Goal: Information Seeking & Learning: Learn about a topic

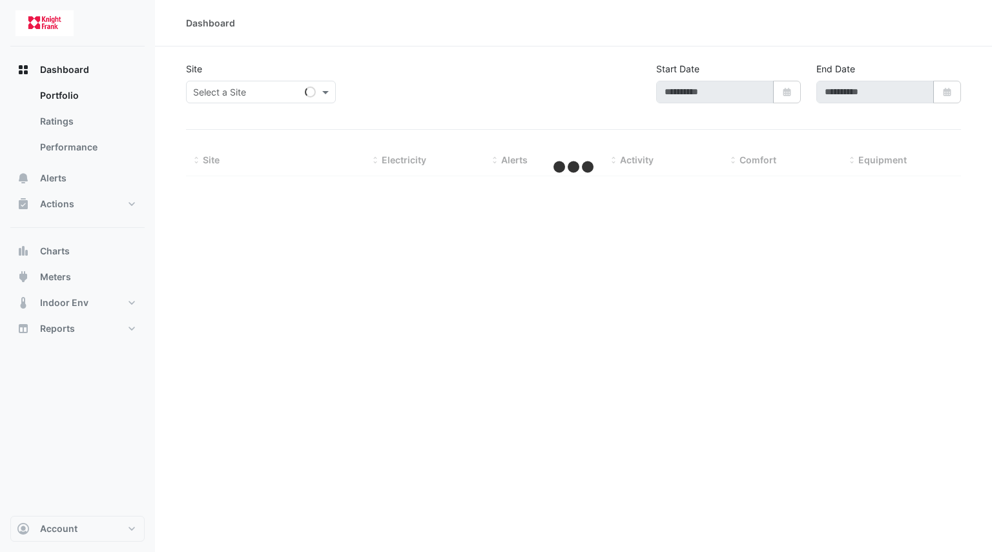
select select "***"
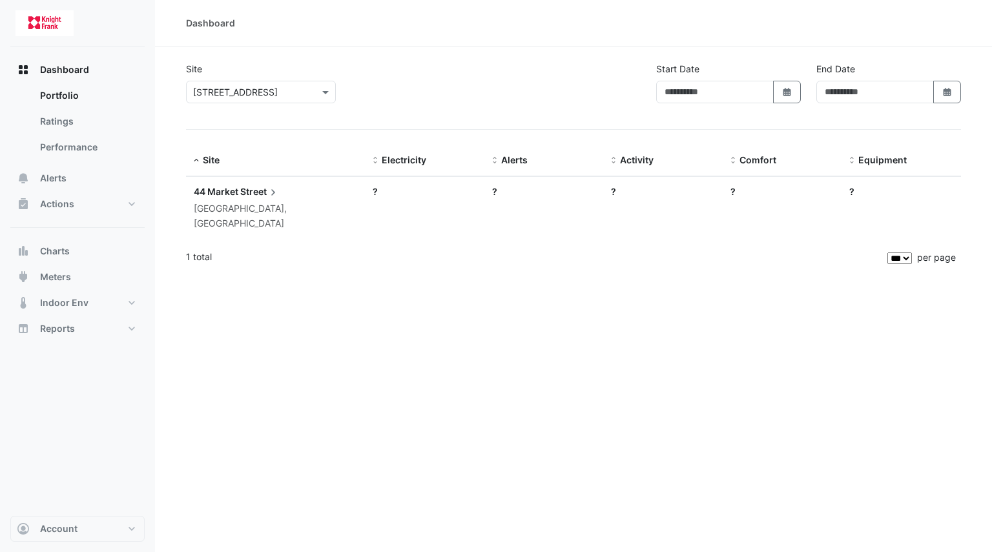
type input "**********"
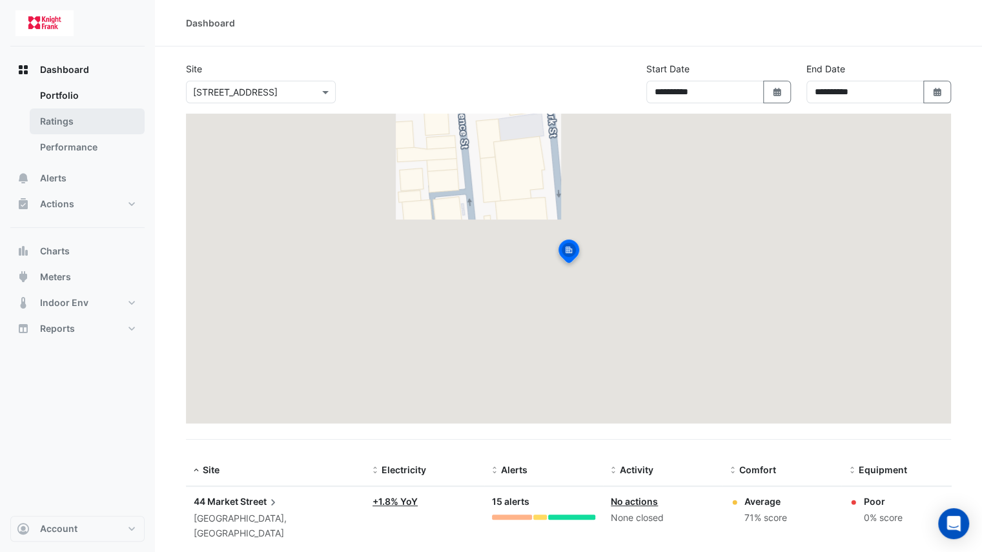
click at [98, 127] on link "Ratings" at bounding box center [87, 122] width 115 height 26
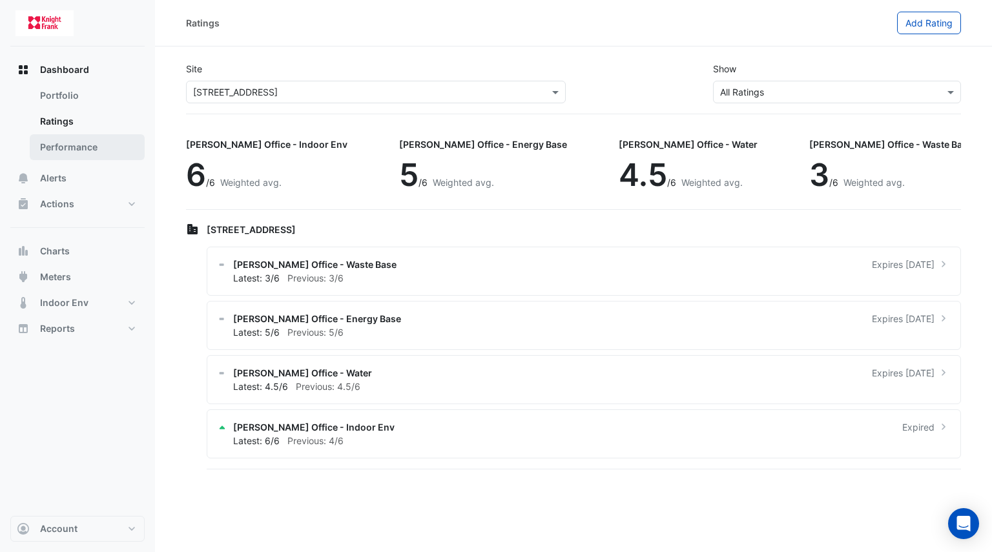
click at [98, 147] on link "Performance" at bounding box center [87, 147] width 115 height 26
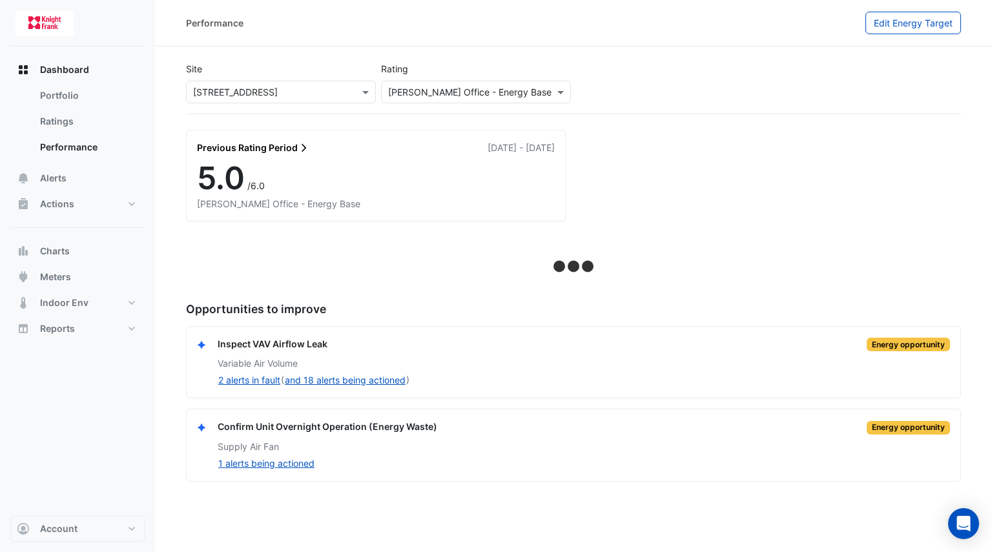
click at [357, 189] on div "5.0 /6.0" at bounding box center [376, 178] width 358 height 37
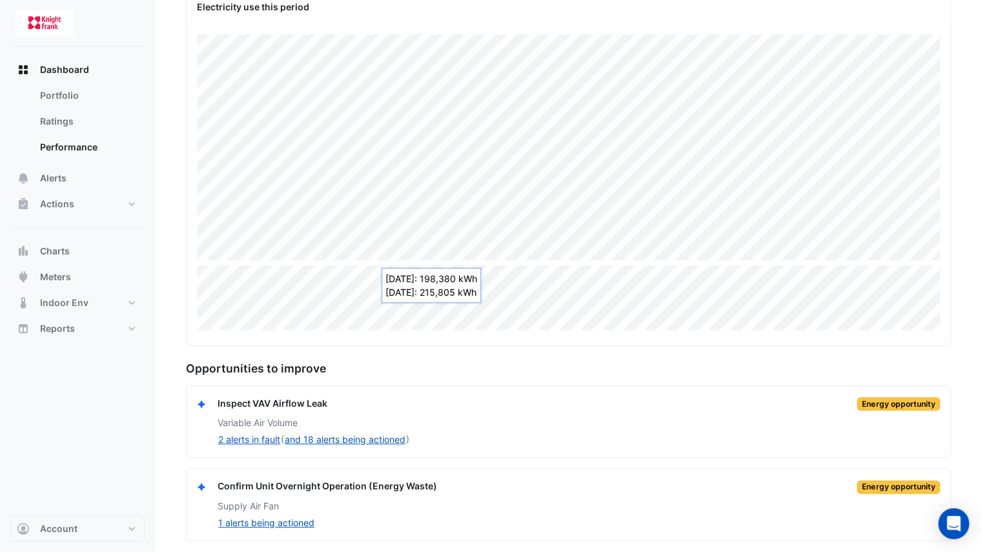
scroll to position [248, 0]
click at [74, 116] on link "Ratings" at bounding box center [87, 122] width 115 height 26
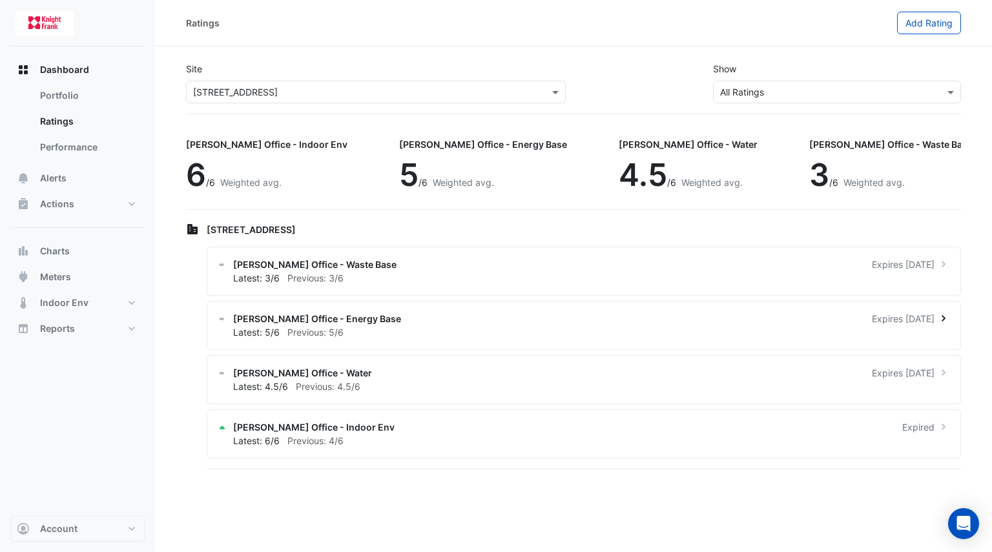
click at [223, 318] on rect at bounding box center [222, 319] width 5 height 3
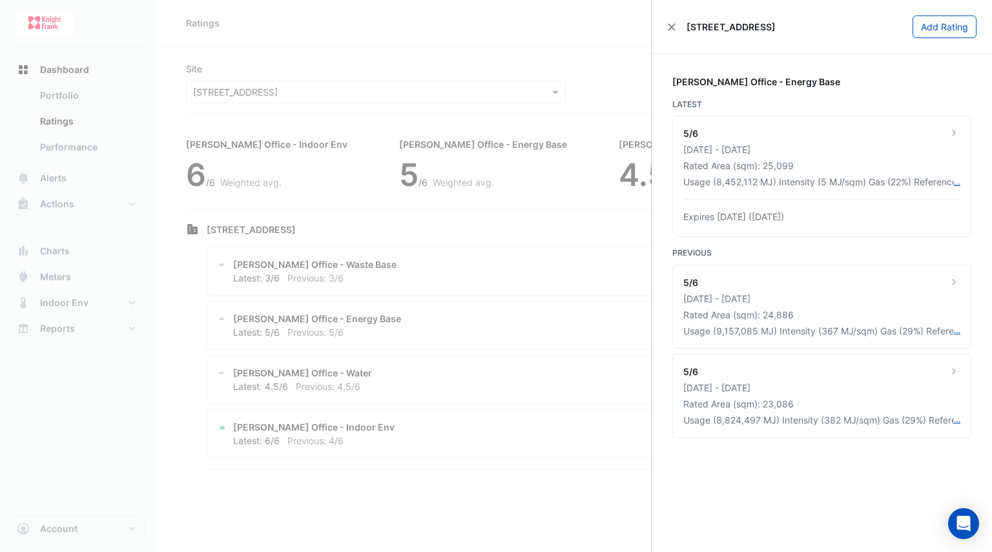
click at [445, 355] on ngb-offcanvas-backdrop at bounding box center [496, 276] width 992 height 552
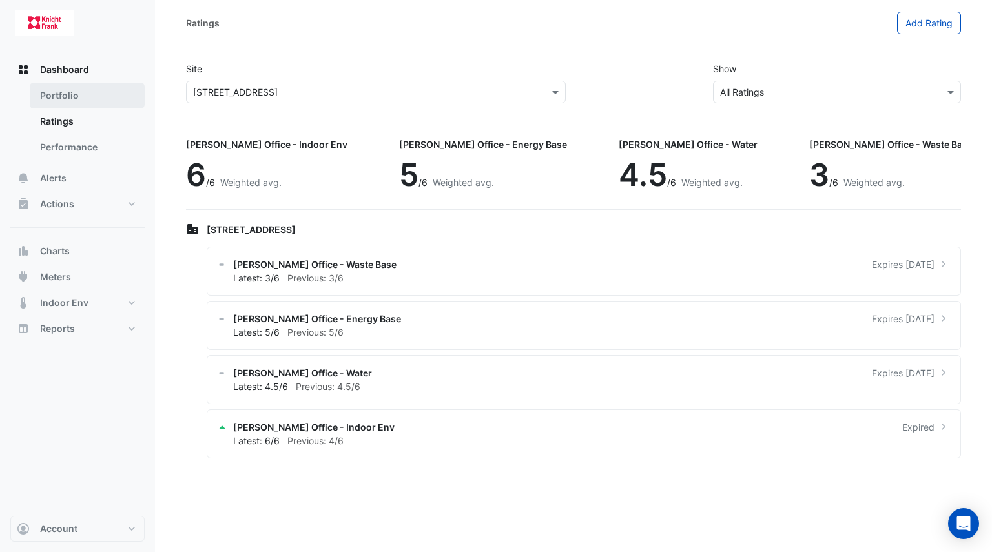
click at [96, 99] on link "Portfolio" at bounding box center [87, 96] width 115 height 26
select select "***"
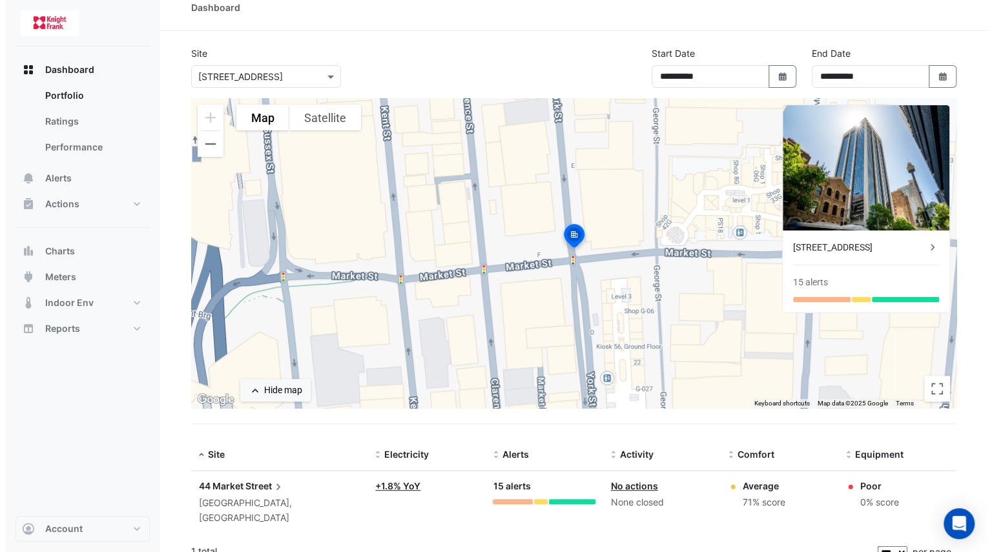
scroll to position [16, 0]
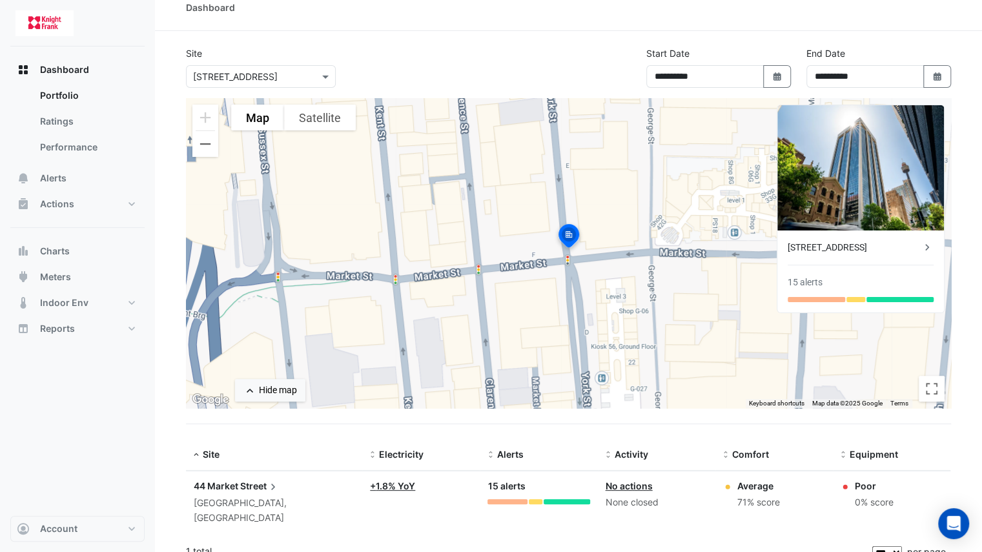
click at [249, 479] on span "Street" at bounding box center [259, 486] width 39 height 14
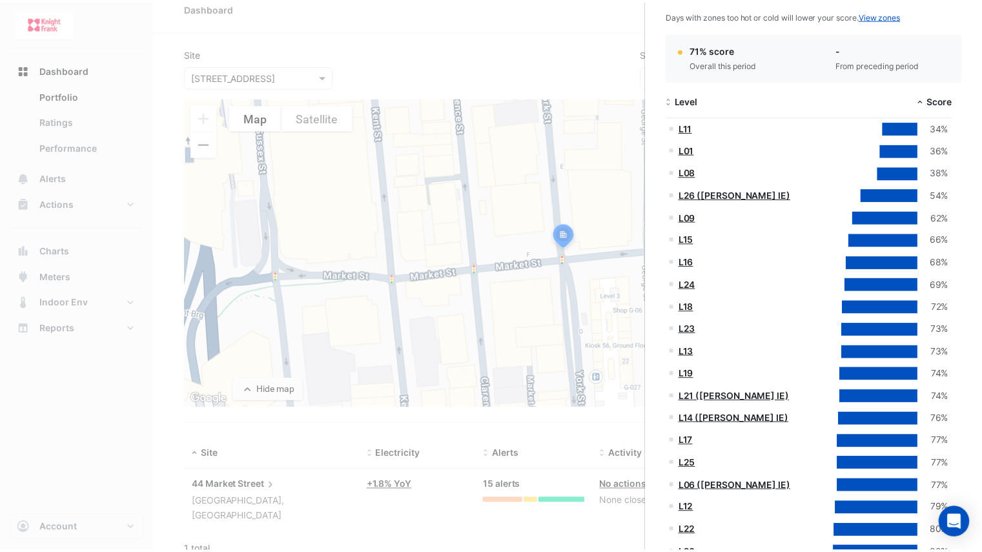
scroll to position [263, 0]
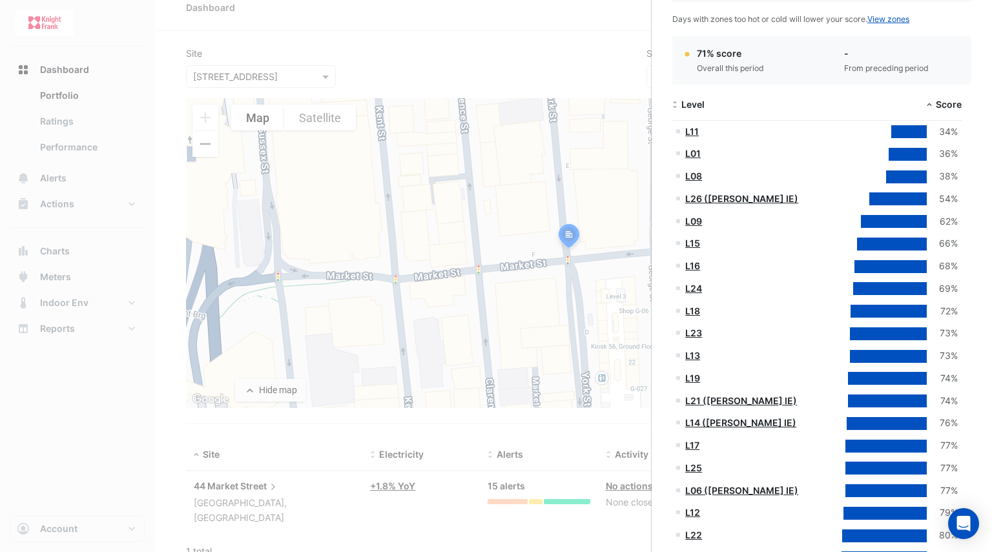
click at [75, 121] on ngb-offcanvas-backdrop at bounding box center [496, 276] width 992 height 552
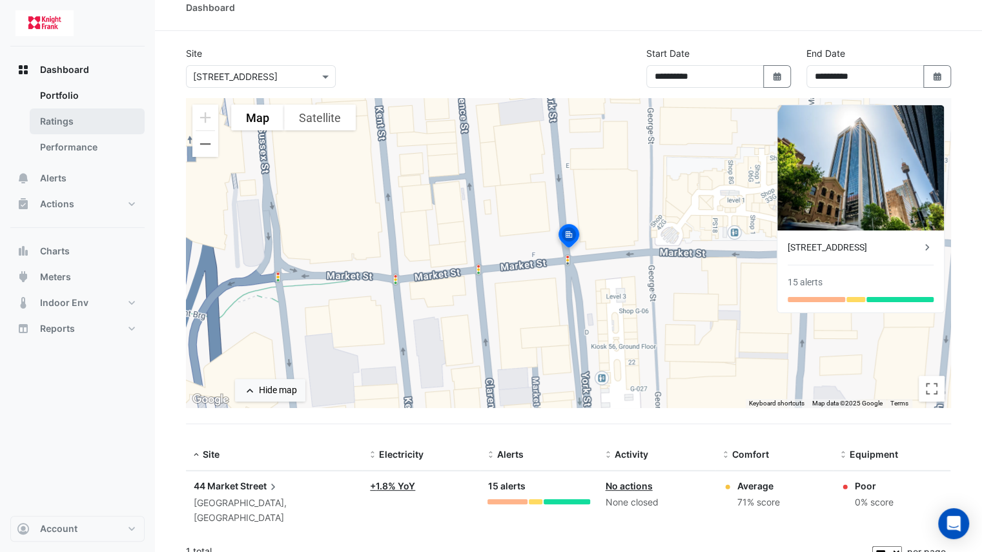
click at [74, 132] on link "Ratings" at bounding box center [87, 122] width 115 height 26
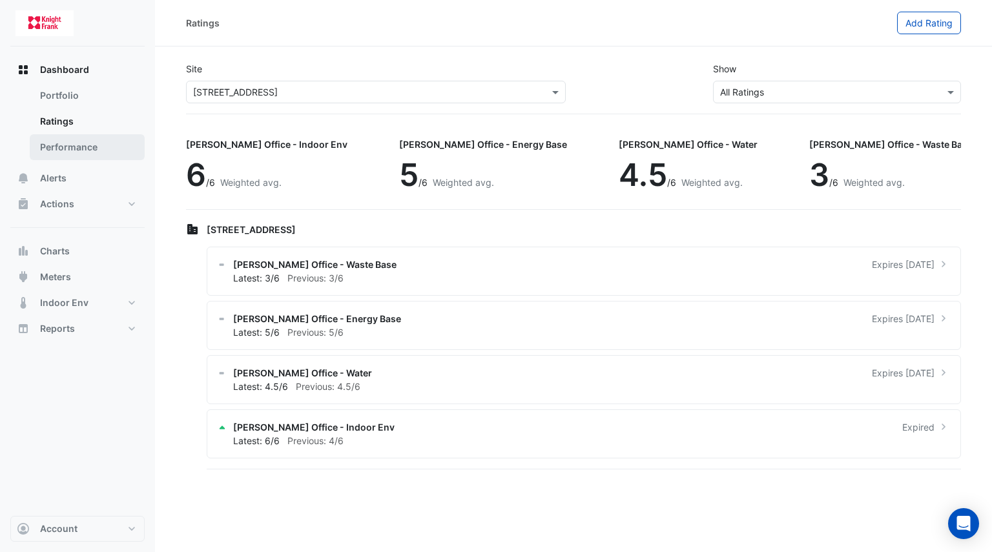
click at [81, 143] on link "Performance" at bounding box center [87, 147] width 115 height 26
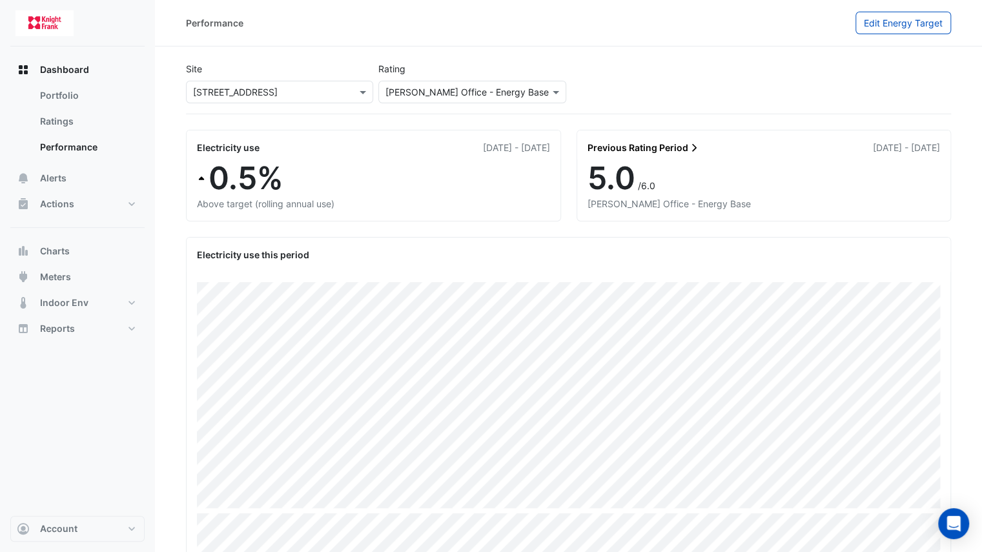
click at [891, 34] on div "Performance Edit Energy Target" at bounding box center [568, 23] width 827 height 47
click at [895, 16] on button "Edit Energy Target" at bounding box center [904, 23] width 96 height 23
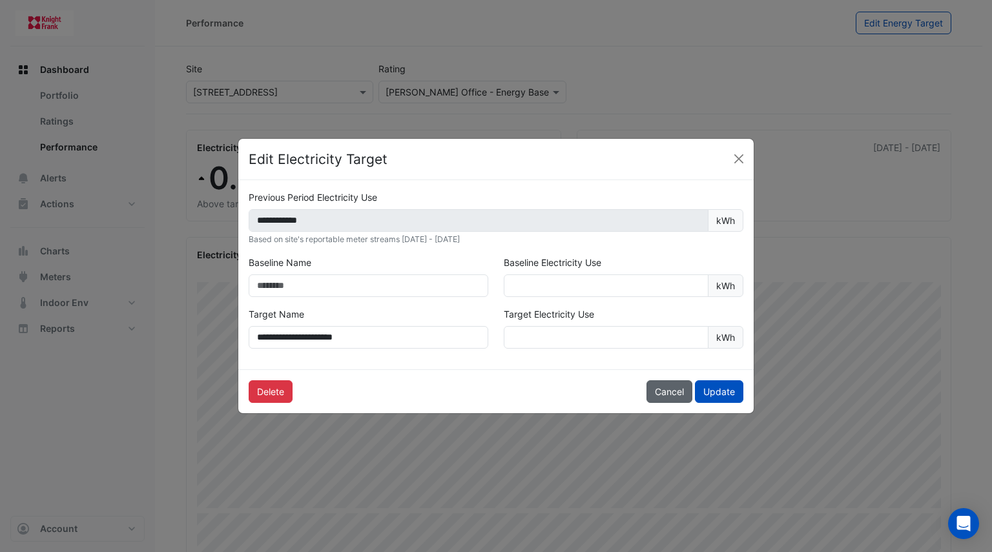
click at [674, 392] on button "Cancel" at bounding box center [670, 391] width 46 height 23
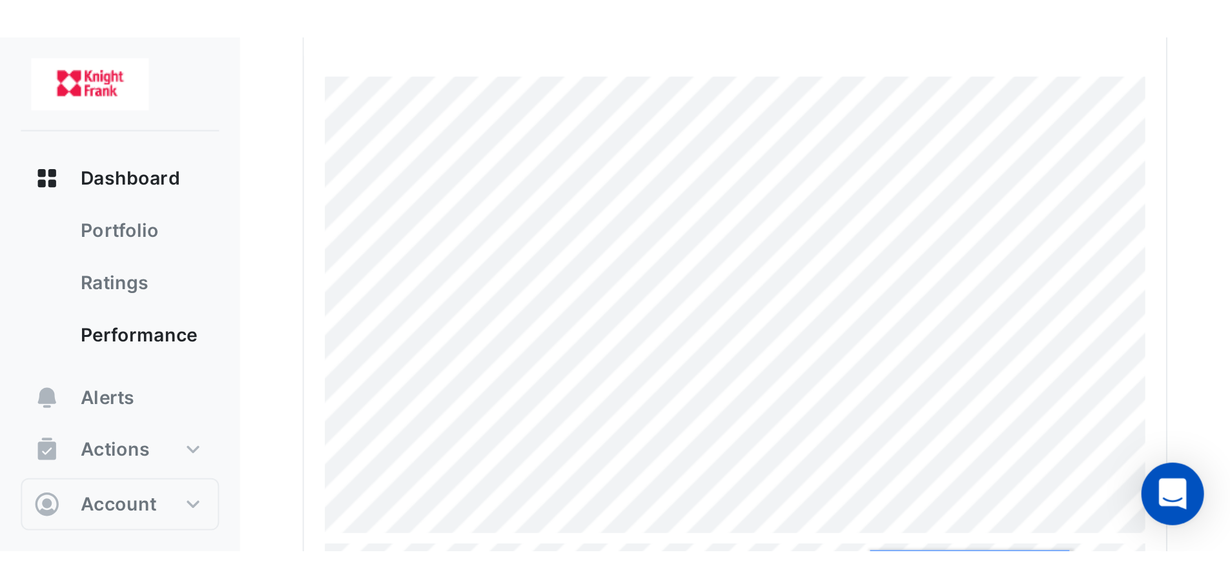
scroll to position [216, 0]
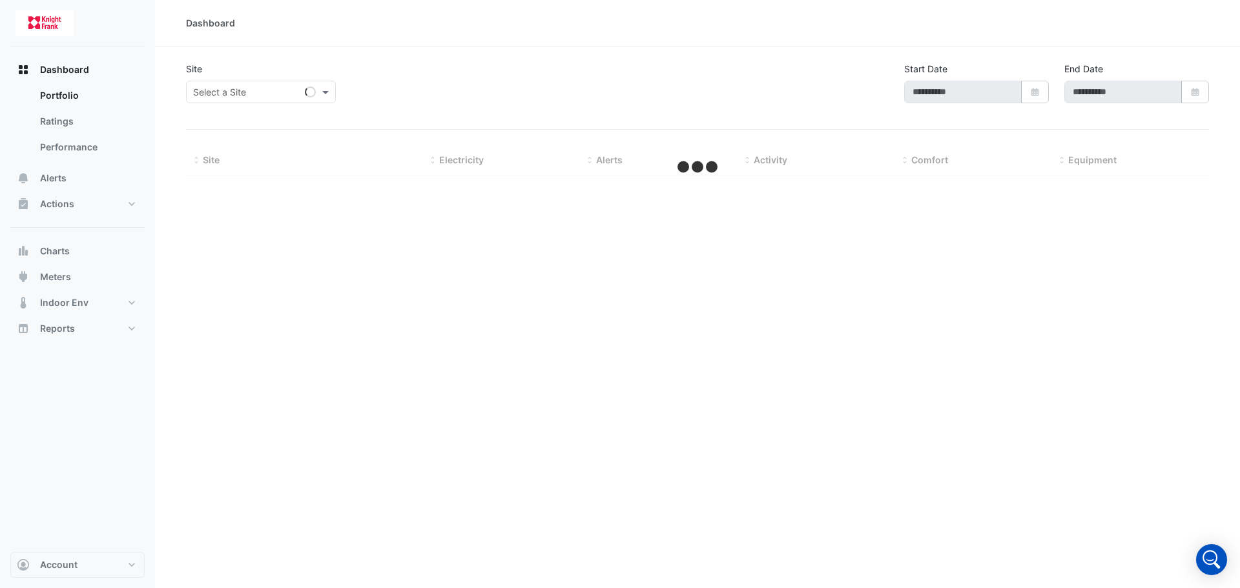
type input "**********"
select select "***"
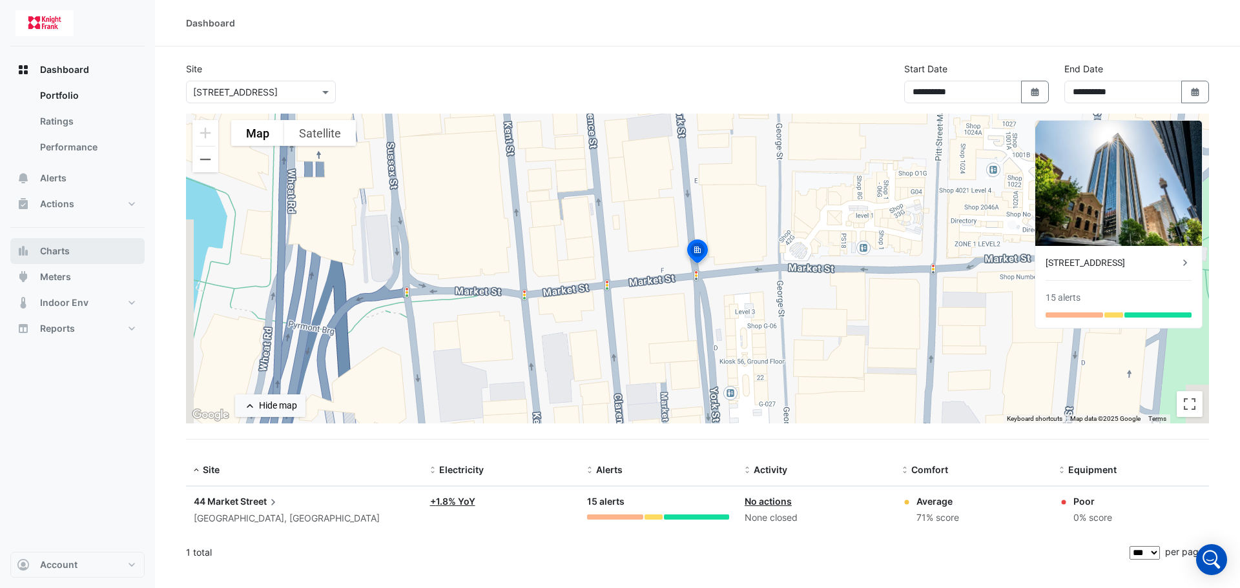
click at [88, 254] on button "Charts" at bounding box center [77, 251] width 134 height 26
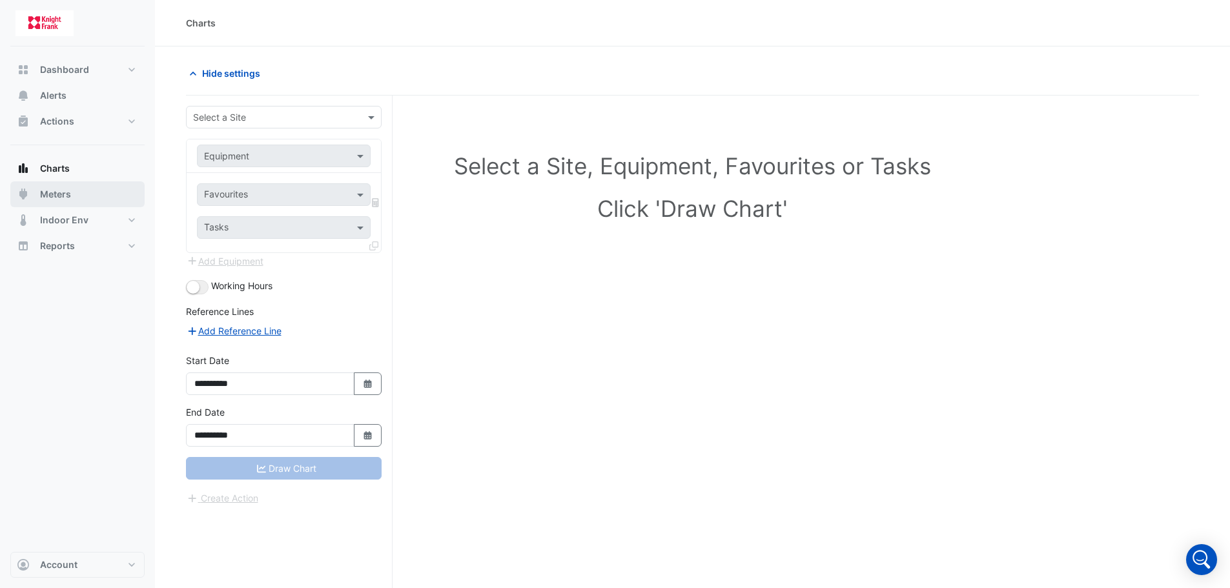
click at [76, 196] on button "Meters" at bounding box center [77, 194] width 134 height 26
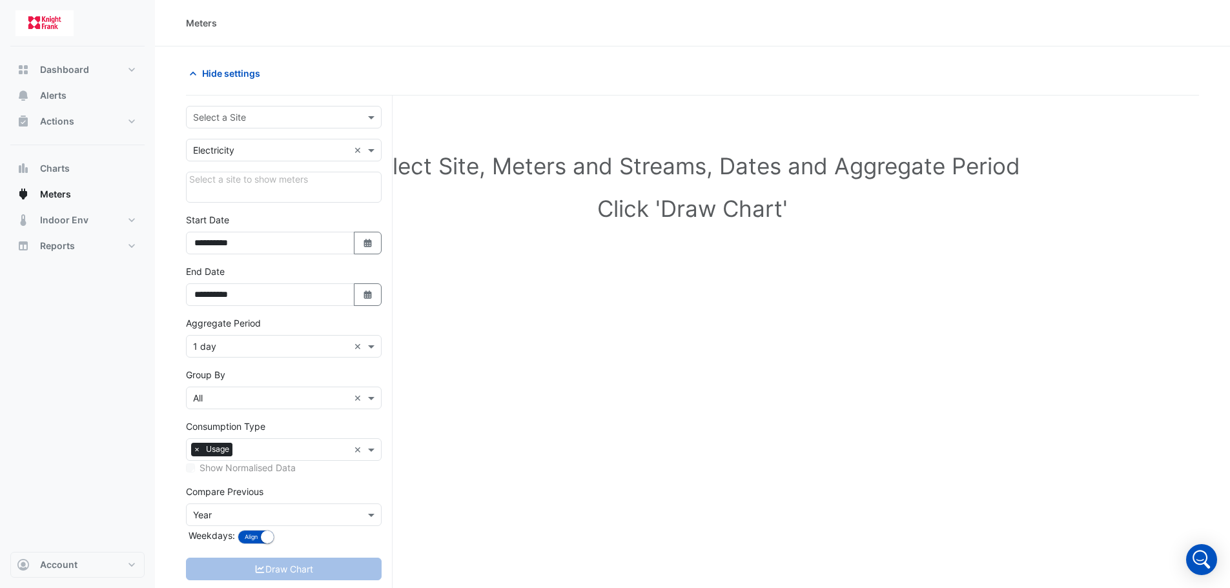
click at [282, 112] on input "text" at bounding box center [271, 118] width 156 height 14
click at [281, 141] on div "[STREET_ADDRESS]" at bounding box center [284, 145] width 194 height 19
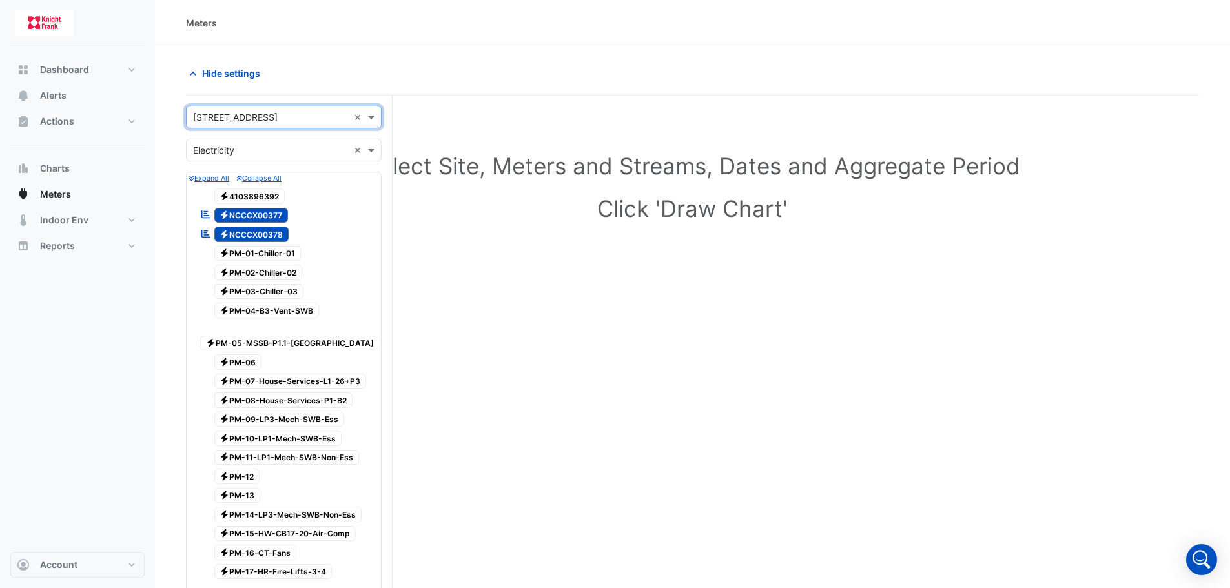
click at [273, 196] on span "Electricity 4103896392" at bounding box center [249, 197] width 71 height 16
click at [422, 214] on h1 "Click 'Draw Chart'" at bounding box center [693, 208] width 972 height 27
click at [263, 181] on small "Collapse All" at bounding box center [259, 178] width 45 height 8
click at [263, 174] on small "Collapse All" at bounding box center [259, 178] width 45 height 8
click at [415, 255] on div "Select Site, Meters and Streams, Dates and Aggregate Period Click 'Draw Chart'" at bounding box center [692, 190] width 1013 height 158
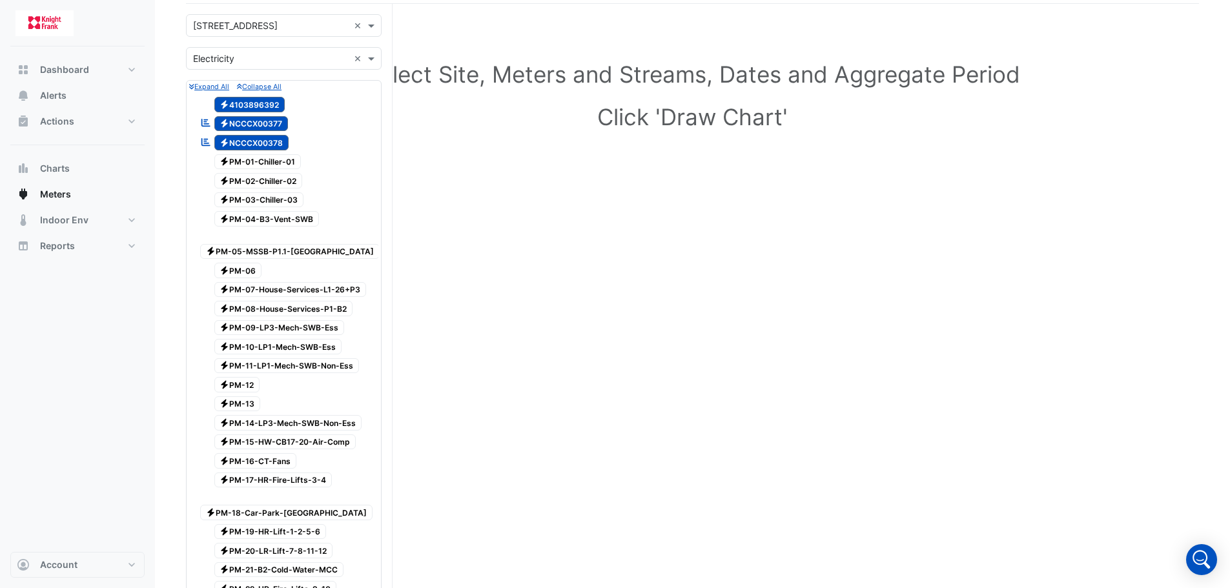
scroll to position [517, 0]
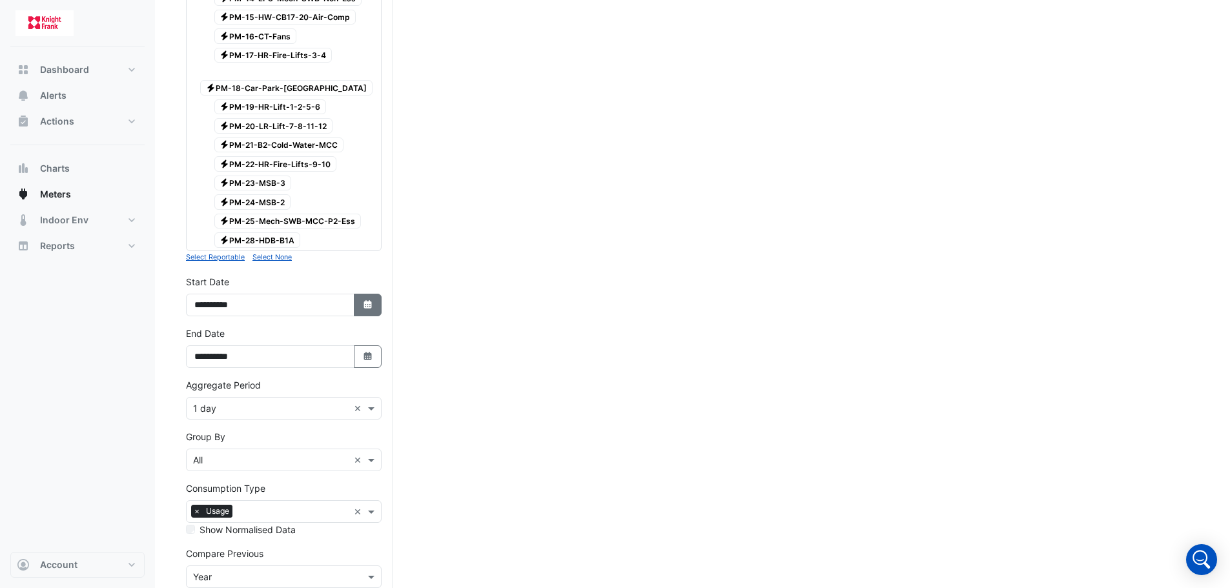
click at [371, 300] on icon "button" at bounding box center [368, 304] width 8 height 8
select select "*"
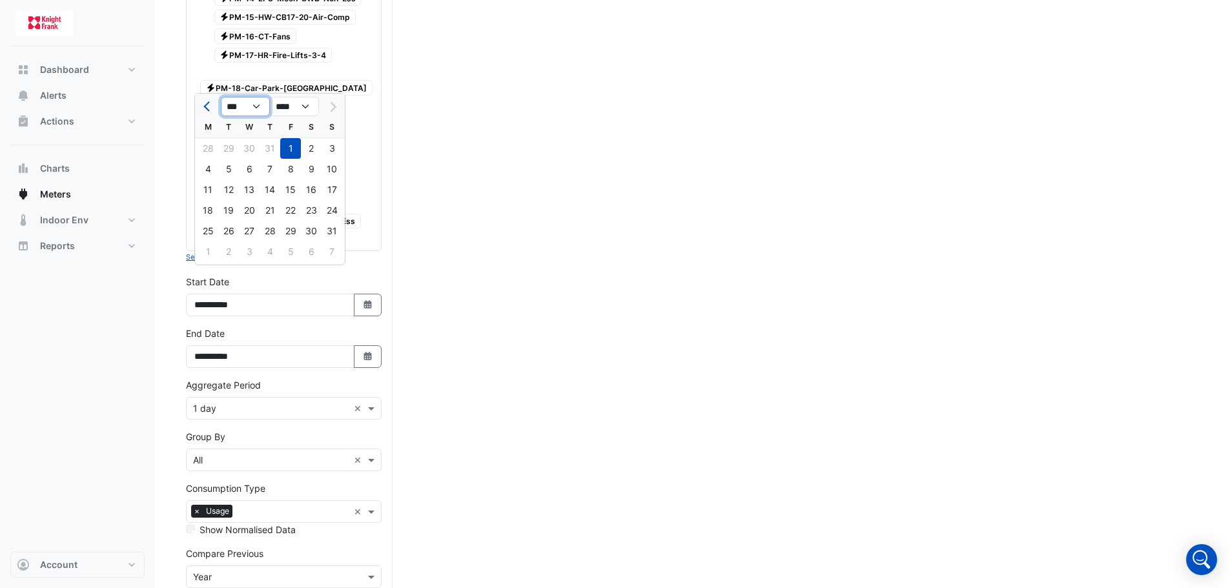
click at [262, 107] on select "*** *** *** *** *** *** *** ***" at bounding box center [245, 106] width 49 height 19
click at [296, 105] on select "**** **** **** **** **** **** **** **** **** **** ****" at bounding box center [294, 106] width 49 height 19
select select "****"
click at [270, 97] on select "**** **** **** **** **** **** **** **** **** **** ****" at bounding box center [294, 106] width 49 height 19
click at [262, 103] on select "*** *** *** *** *** *** *** *** *** *** *** ***" at bounding box center [245, 106] width 49 height 19
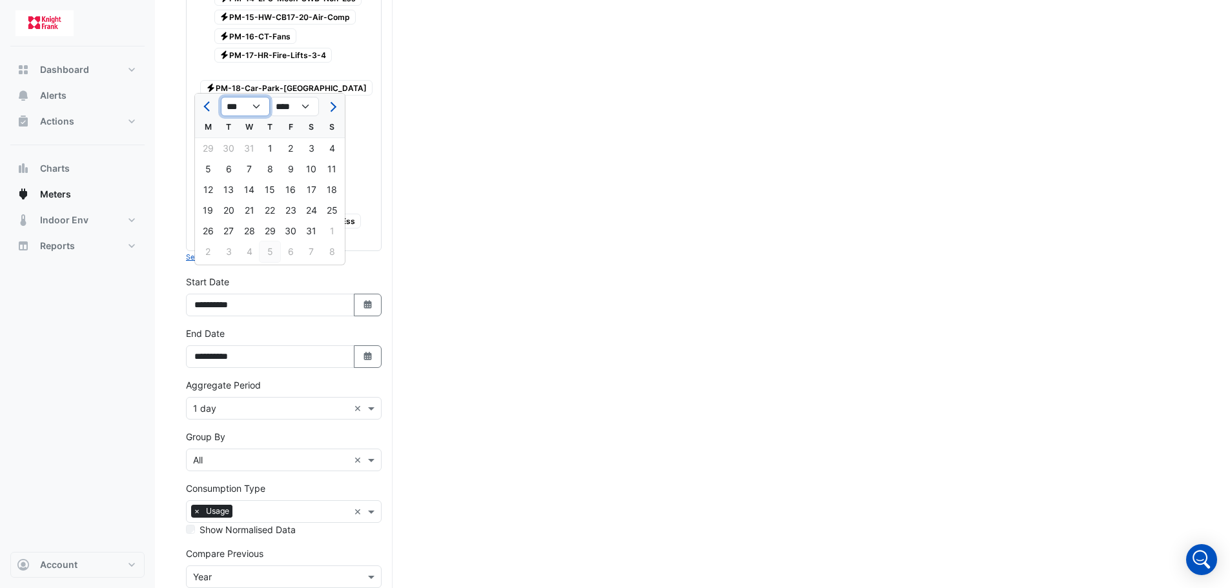
select select "**"
click at [221, 97] on select "*** *** *** *** *** *** *** *** *** *** *** ***" at bounding box center [245, 106] width 49 height 19
click at [286, 147] on div "1" at bounding box center [290, 148] width 21 height 21
type input "**********"
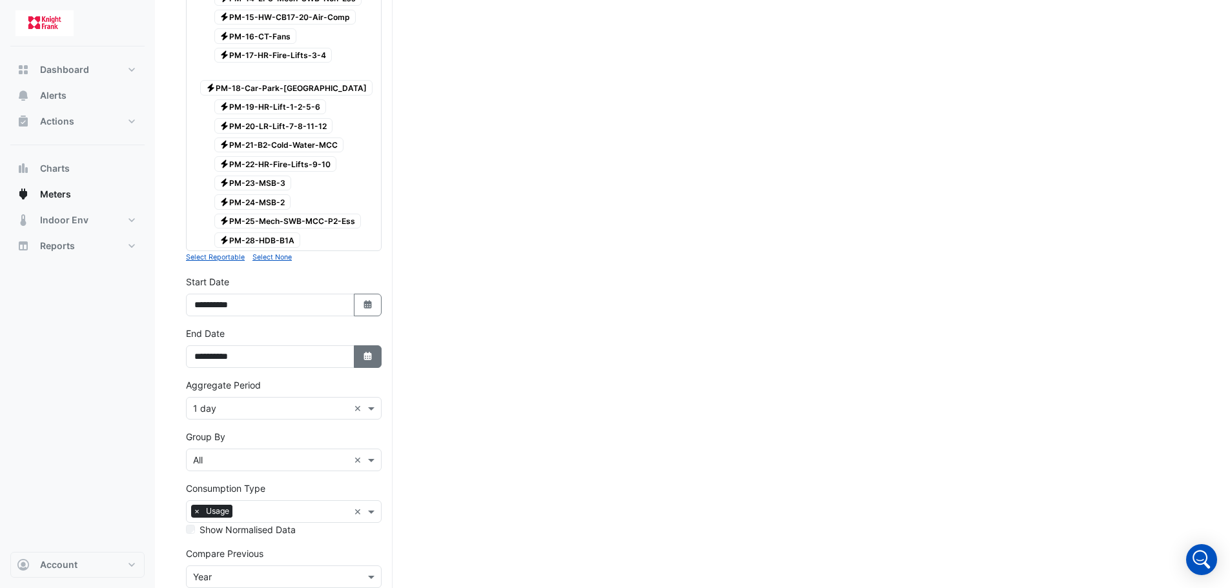
click at [370, 346] on button "Select Date" at bounding box center [368, 357] width 28 height 23
select select "*"
select select "****"
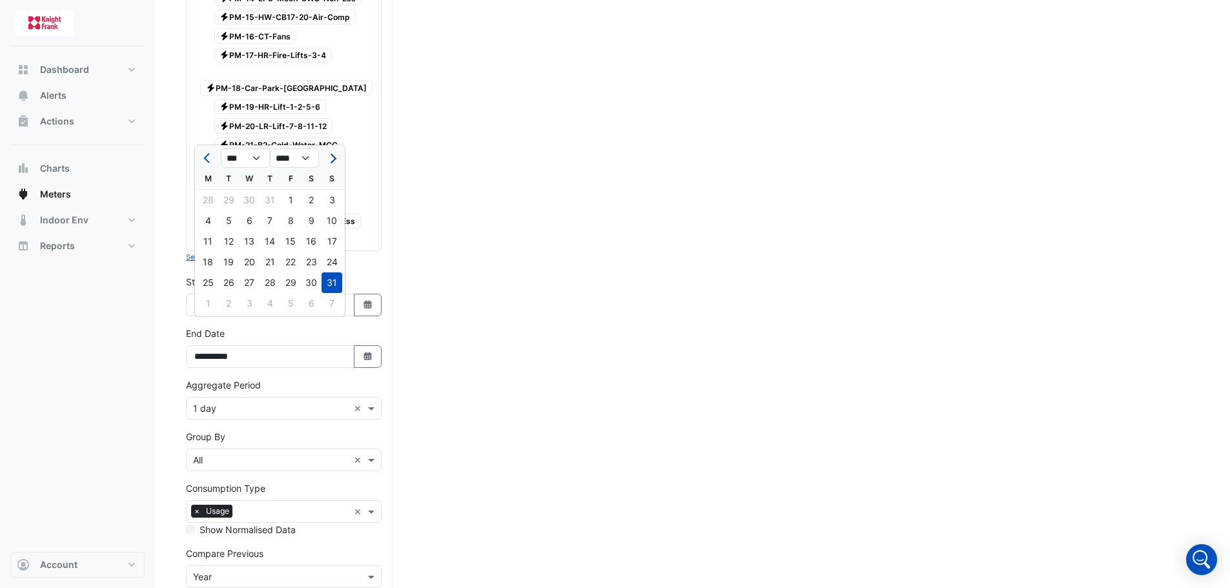
click at [335, 158] on span "Next month" at bounding box center [332, 159] width 10 height 10
select select "**"
click at [292, 277] on div "31" at bounding box center [290, 283] width 21 height 21
type input "**********"
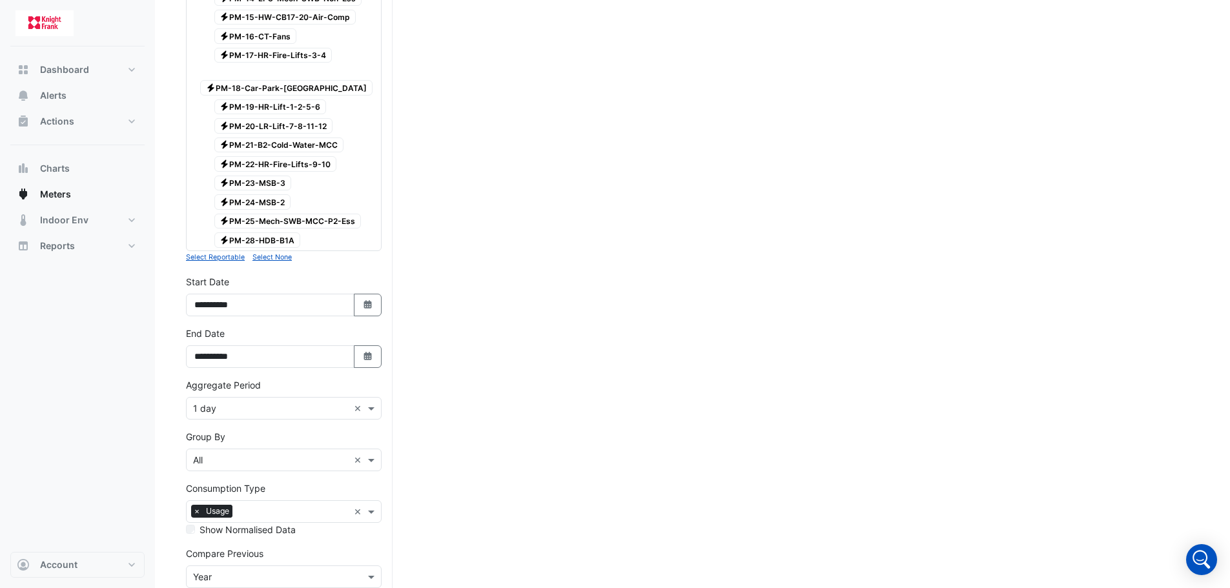
click at [495, 273] on div "Select Site, Meters and Streams, Dates and Aggregate Period Click 'Draw Chart'" at bounding box center [692, 136] width 1013 height 1084
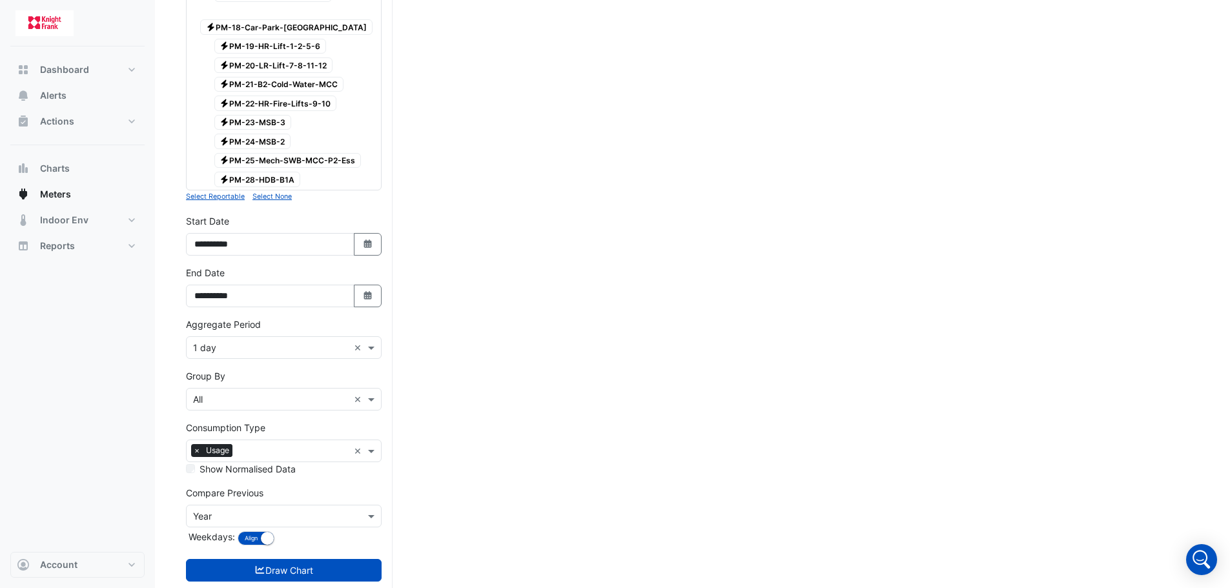
scroll to position [579, 0]
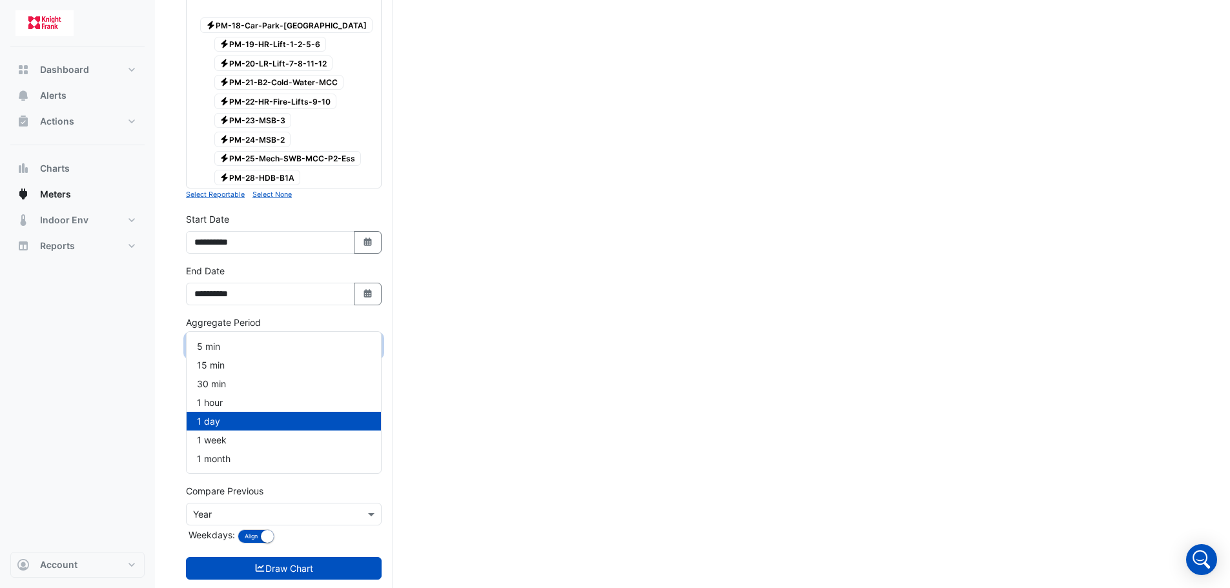
click at [371, 339] on span at bounding box center [373, 346] width 16 height 14
click at [313, 460] on div "1 month" at bounding box center [284, 459] width 194 height 19
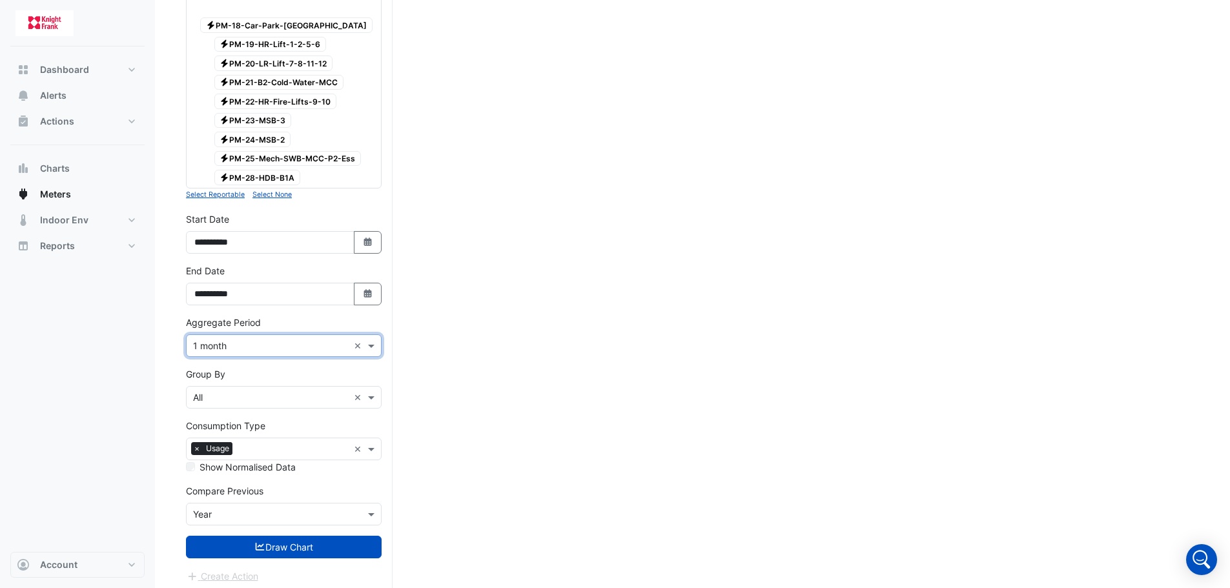
scroll to position [558, 0]
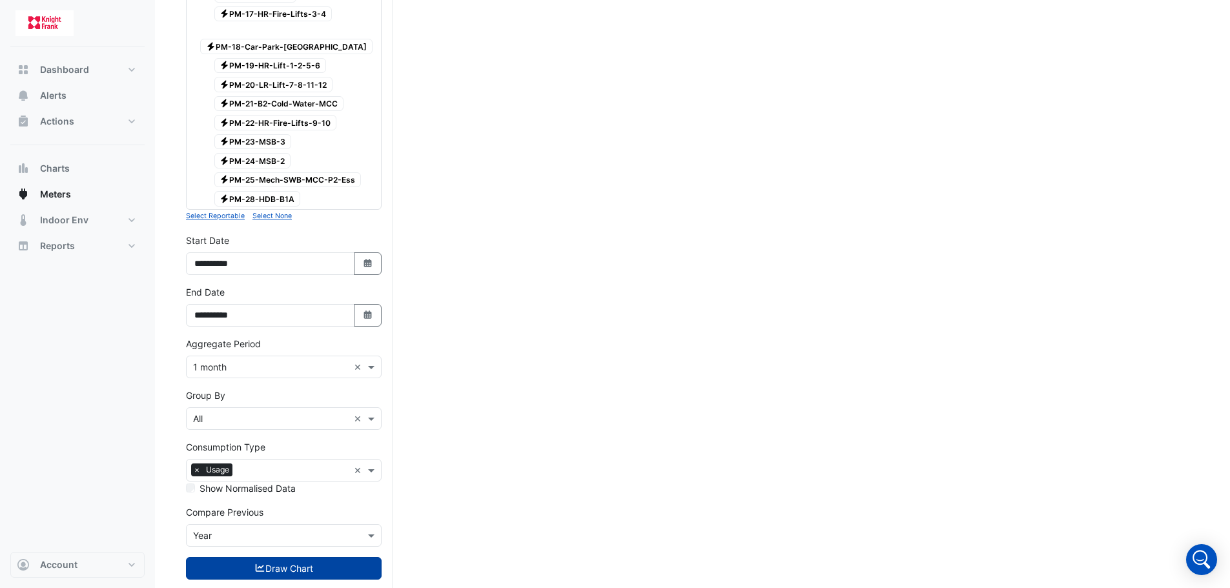
click at [302, 557] on button "Draw Chart" at bounding box center [284, 568] width 196 height 23
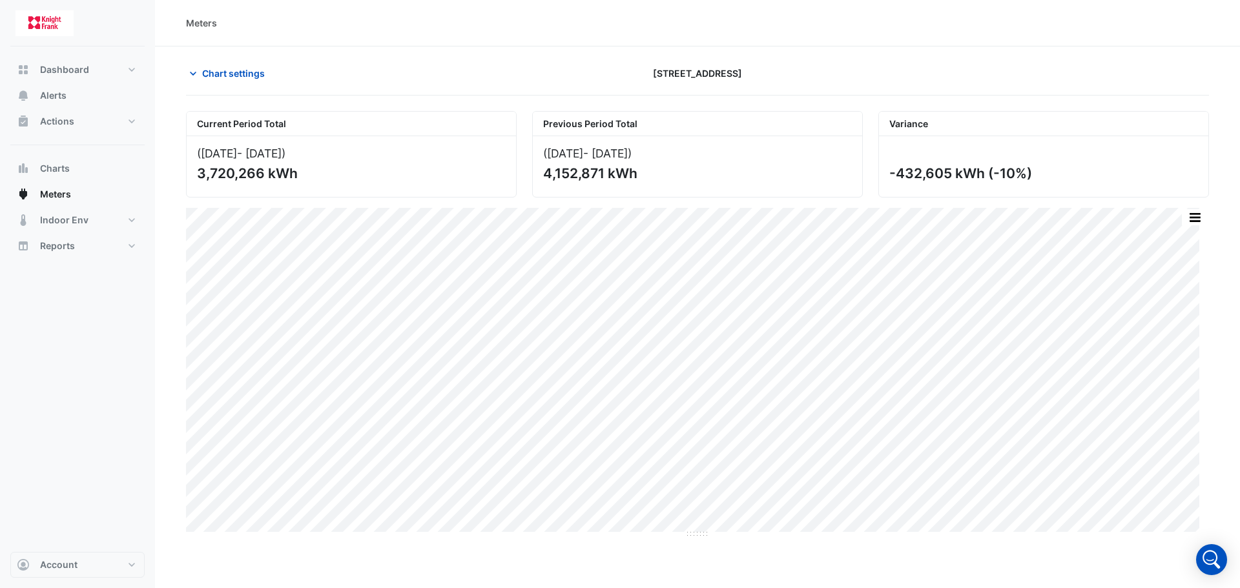
drag, startPoint x: 260, startPoint y: 174, endPoint x: 190, endPoint y: 170, distance: 70.5
click at [189, 170] on div "(Nov 24 - Oct 25 ) 3,720,266 kWh" at bounding box center [351, 166] width 329 height 61
copy div "3,720,266"
click at [62, 199] on span "Meters" at bounding box center [55, 194] width 31 height 13
click at [210, 69] on span "Chart settings" at bounding box center [233, 74] width 63 height 14
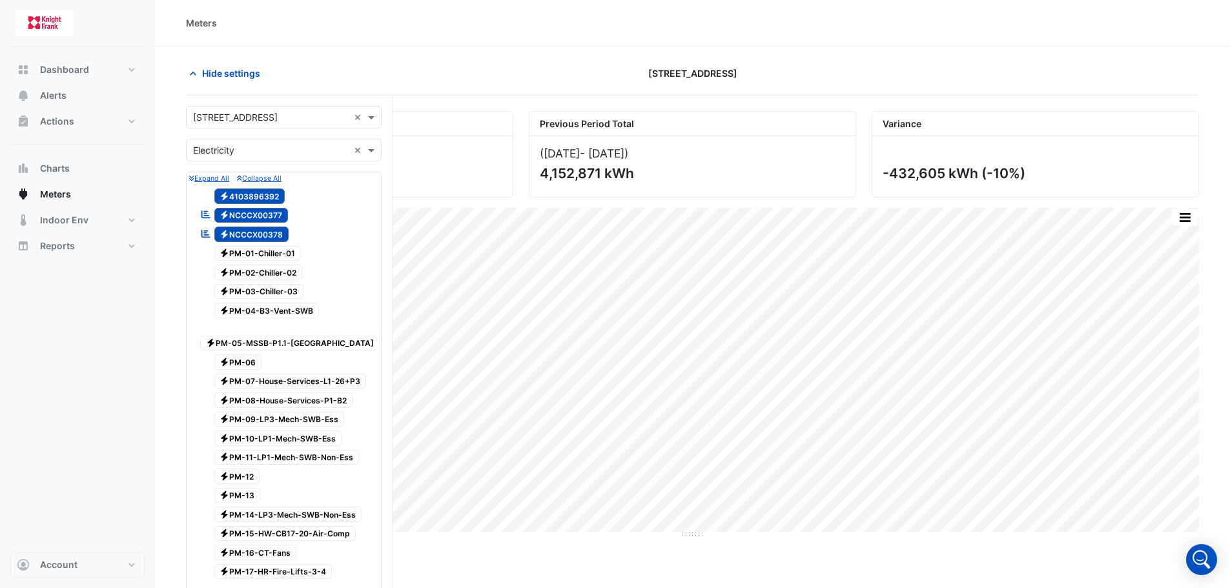
click at [283, 149] on input "text" at bounding box center [271, 151] width 156 height 14
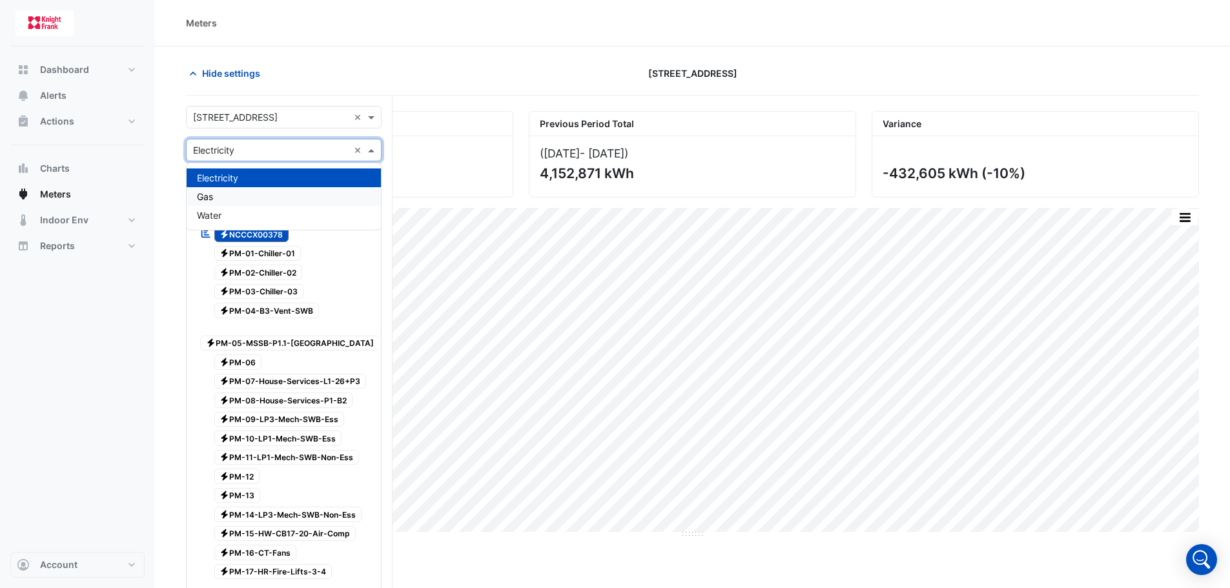
click at [259, 196] on div "Gas" at bounding box center [284, 196] width 194 height 19
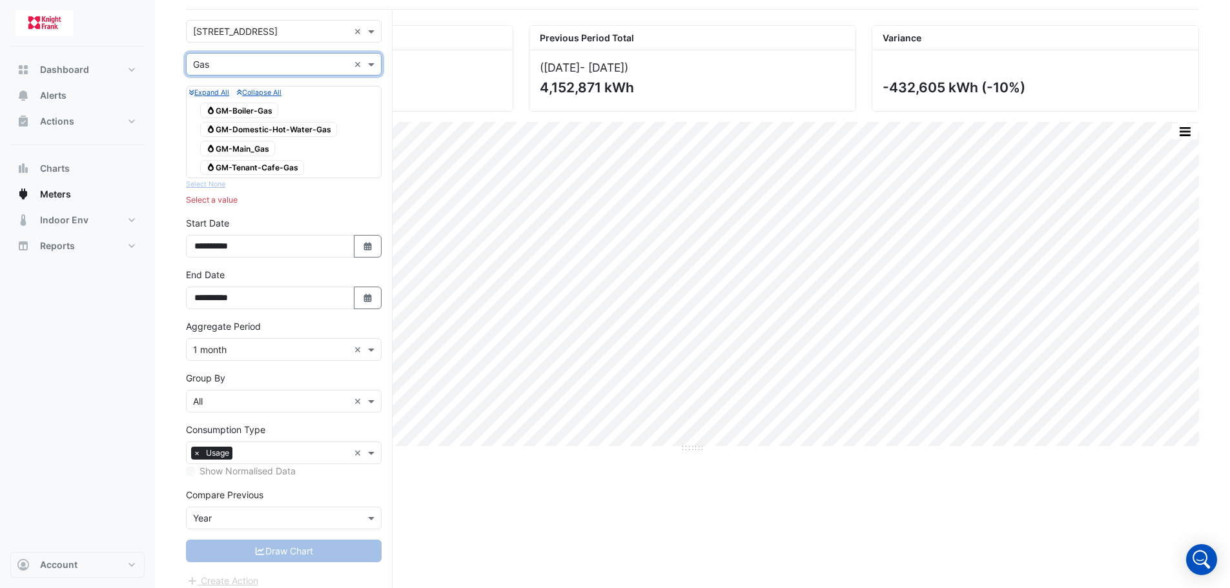
scroll to position [96, 0]
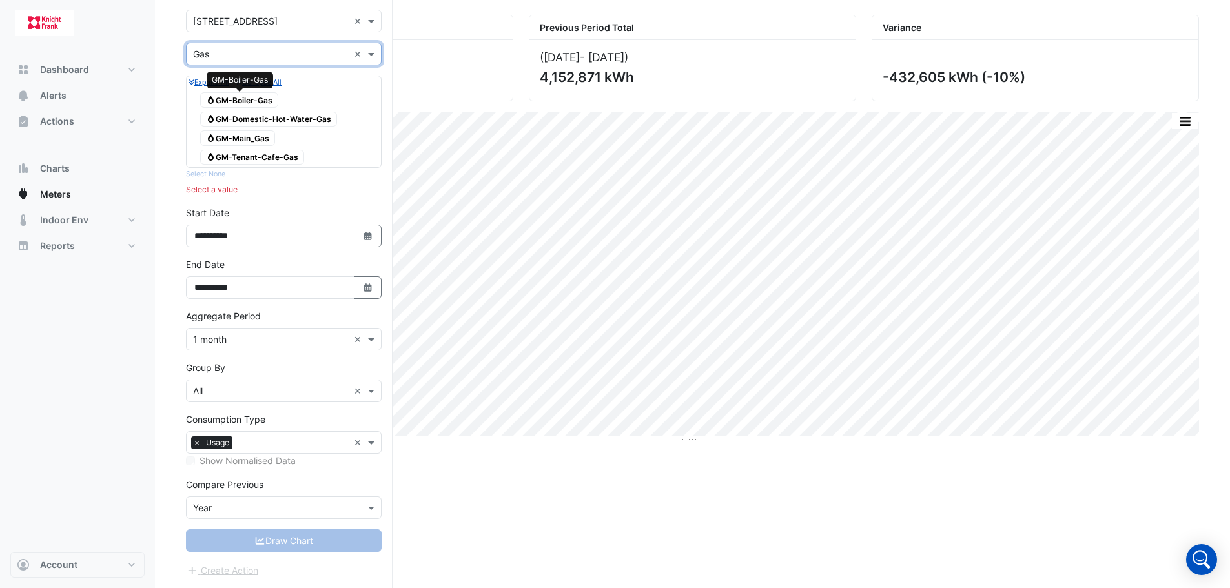
click at [269, 97] on span "Gas GM-Boiler-Gas" at bounding box center [239, 100] width 78 height 16
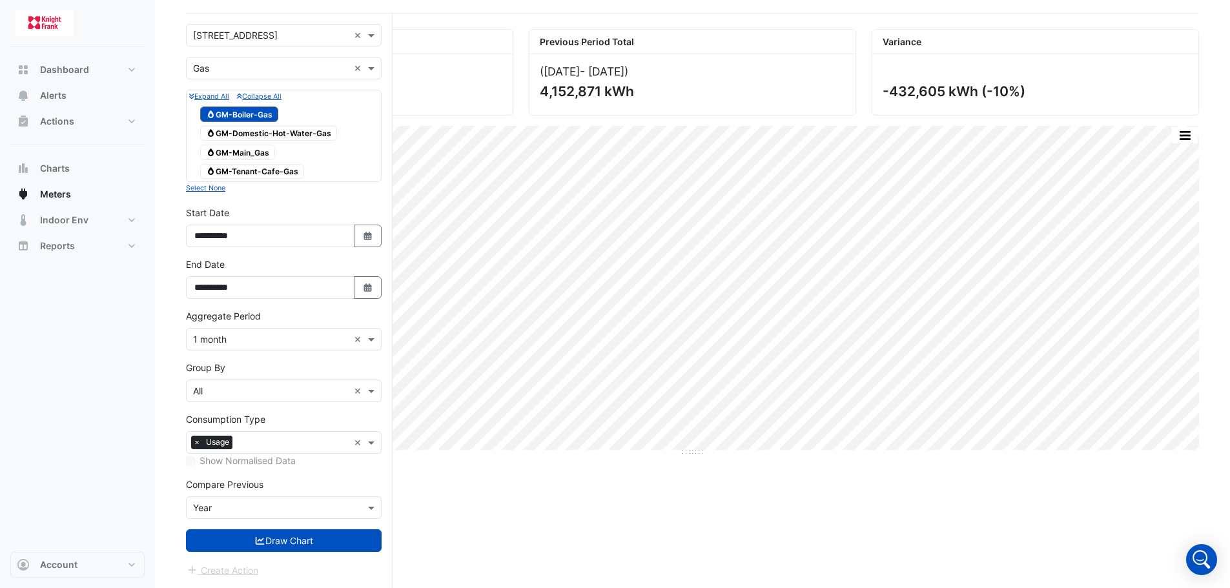
scroll to position [82, 0]
click at [276, 132] on span "Gas GM-Domestic-Hot-Water-Gas" at bounding box center [268, 134] width 137 height 16
click at [264, 153] on span "Gas GM-Main_Gas" at bounding box center [237, 153] width 75 height 16
click at [260, 171] on span "Gas GM-Tenant-Cafe-Gas" at bounding box center [252, 172] width 104 height 16
click at [282, 173] on span "Gas GM-Tenant-Cafe-Gas" at bounding box center [252, 172] width 104 height 16
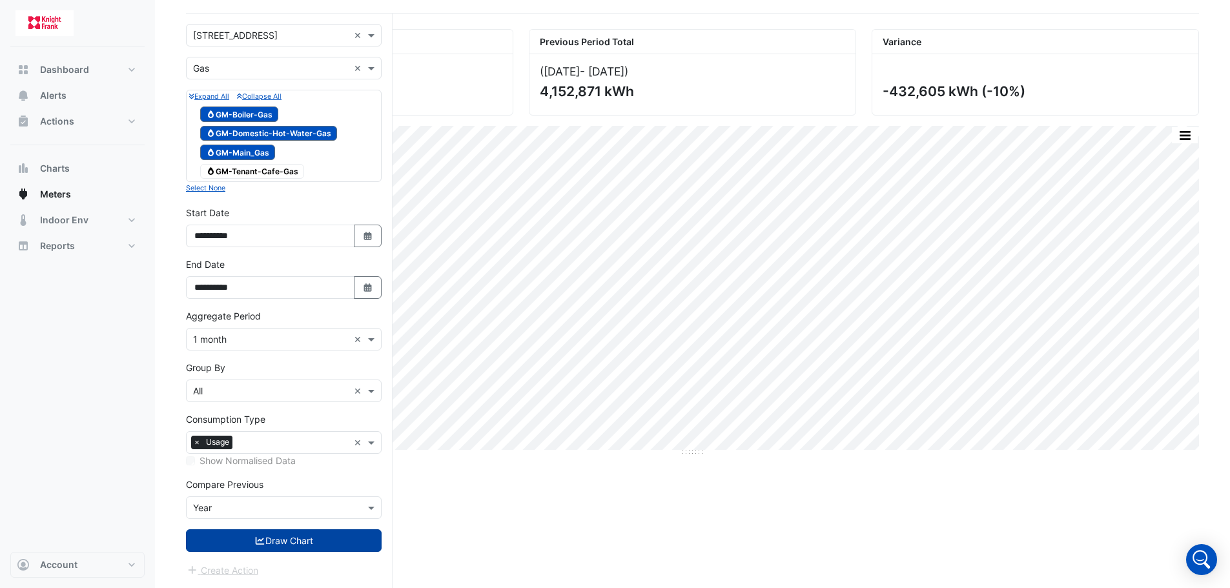
click at [276, 539] on button "Draw Chart" at bounding box center [284, 541] width 196 height 23
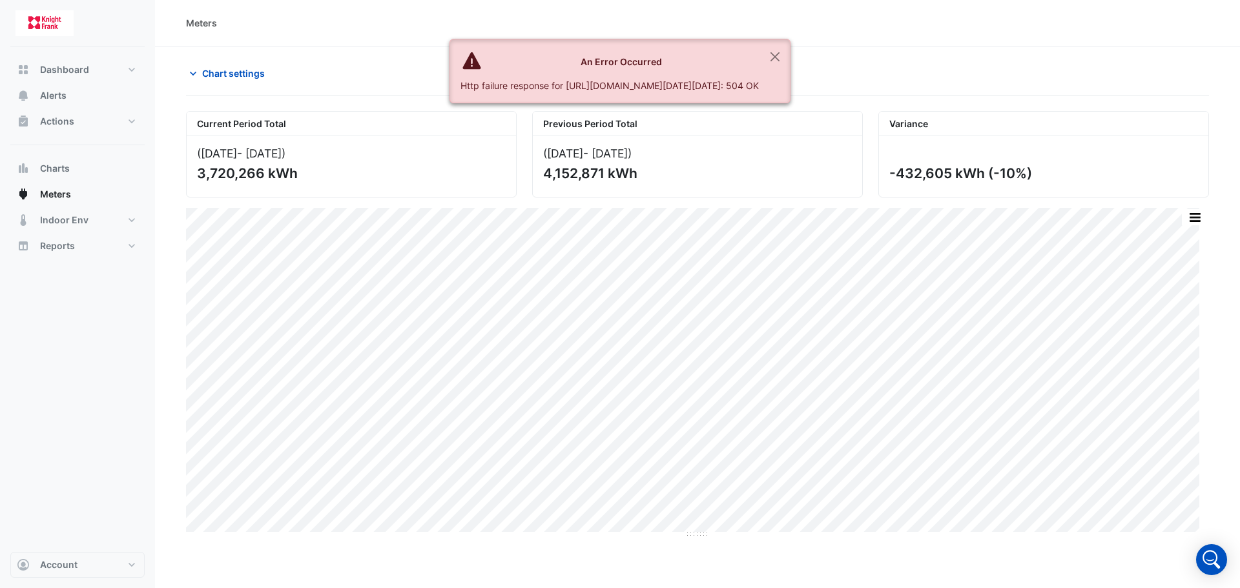
click at [437, 156] on div "(Nov 24 - Oct 25 )" at bounding box center [351, 154] width 309 height 14
click at [50, 197] on span "Meters" at bounding box center [55, 194] width 31 height 13
click at [204, 70] on span "Chart settings" at bounding box center [233, 74] width 63 height 14
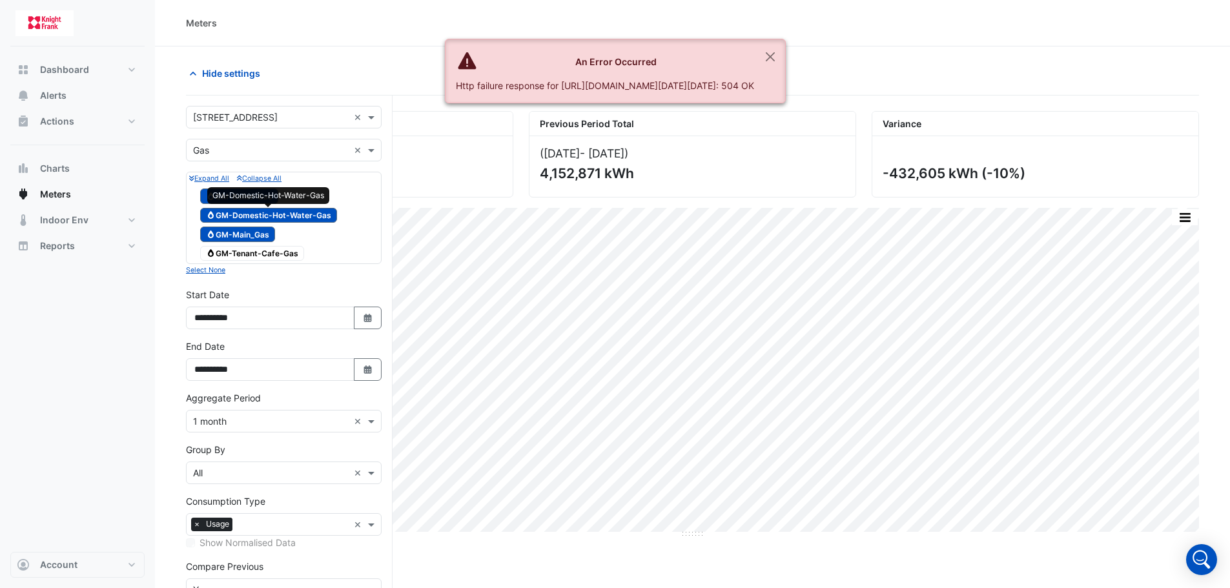
click at [269, 220] on span "Gas GM-Domestic-Hot-Water-Gas" at bounding box center [268, 216] width 137 height 16
click at [242, 194] on span "Gas GM-Boiler-Gas" at bounding box center [239, 197] width 78 height 16
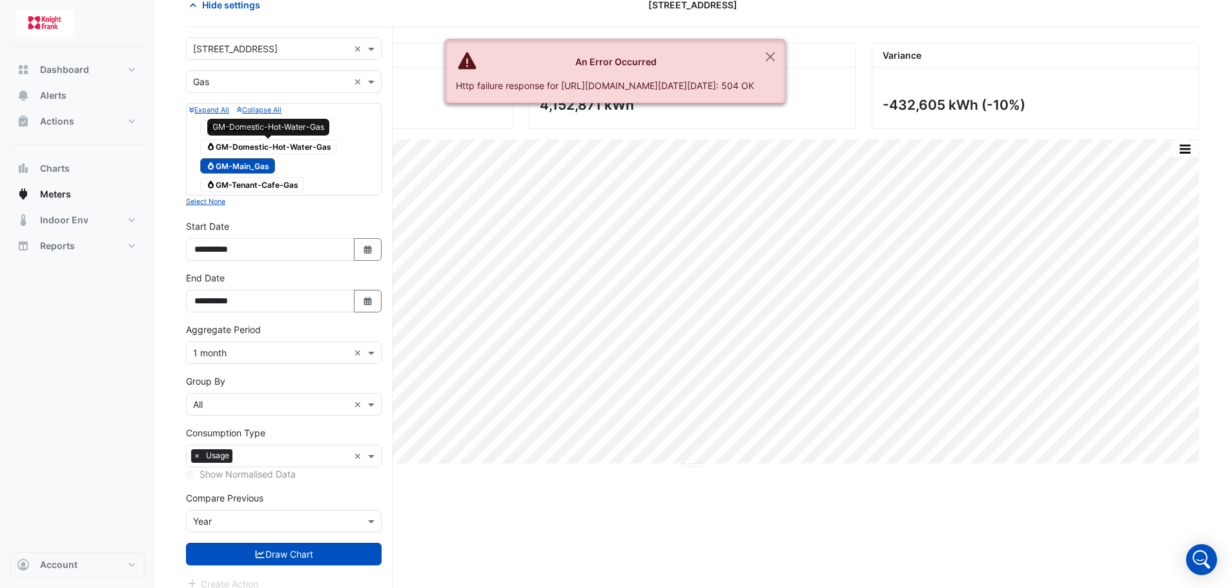
scroll to position [82, 0]
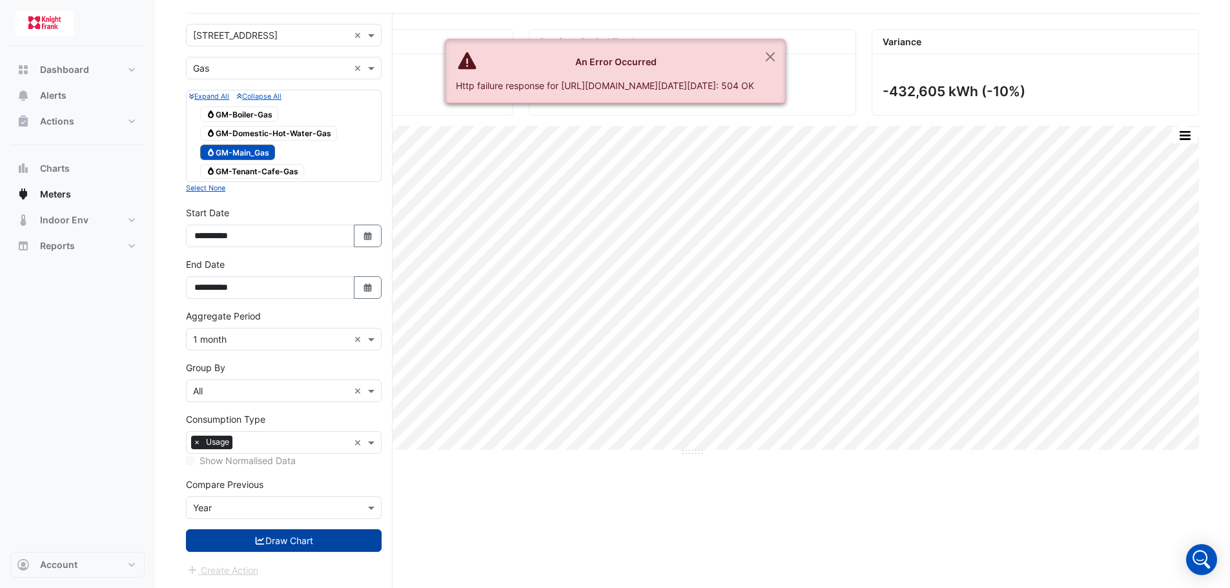
click at [282, 537] on button "Draw Chart" at bounding box center [284, 541] width 196 height 23
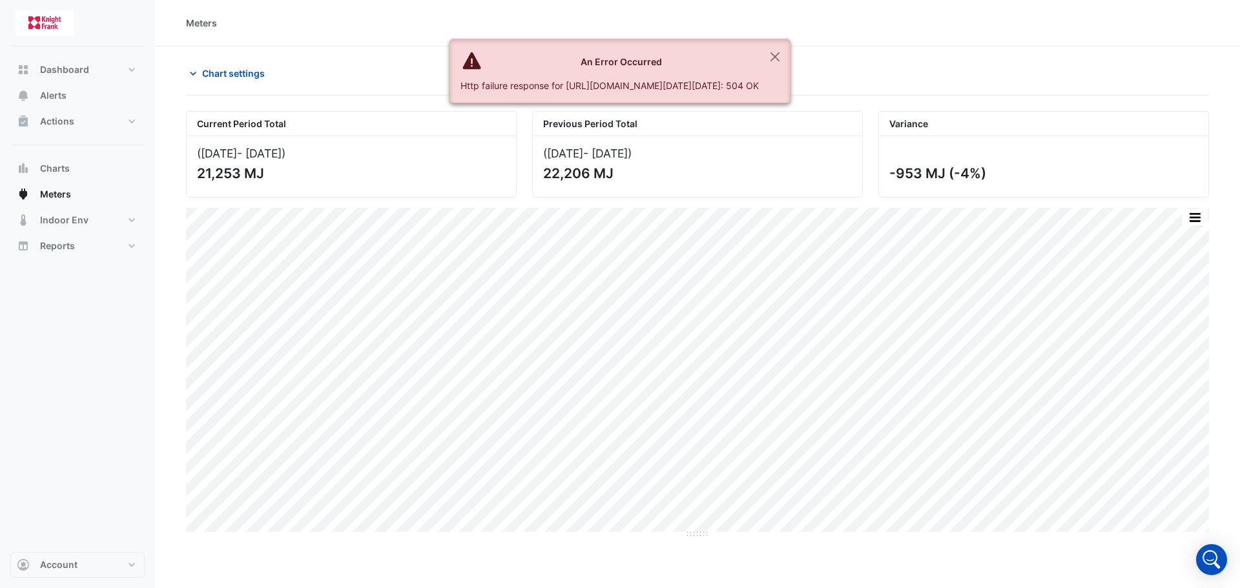
drag, startPoint x: 242, startPoint y: 173, endPoint x: 181, endPoint y: 174, distance: 61.4
click at [181, 174] on div "Current Period Total (Nov 24 - Oct 25 ) 21,253 MJ" at bounding box center [351, 154] width 346 height 87
copy div "21,253"
click at [104, 63] on button "Dashboard" at bounding box center [77, 70] width 134 height 26
select select "***"
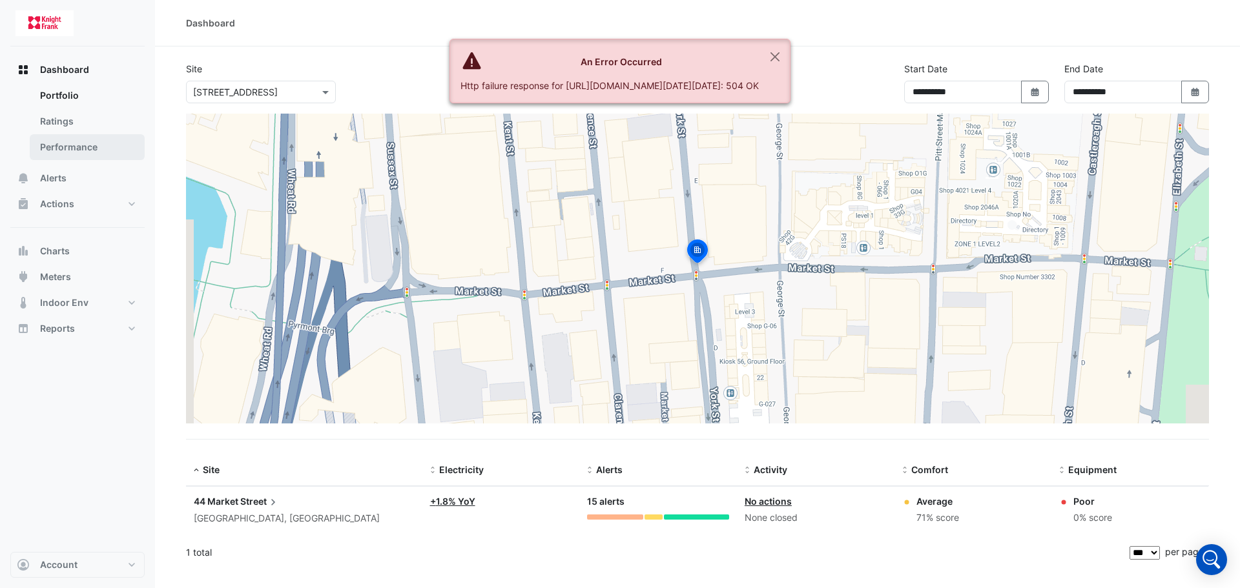
click at [74, 149] on link "Performance" at bounding box center [87, 147] width 115 height 26
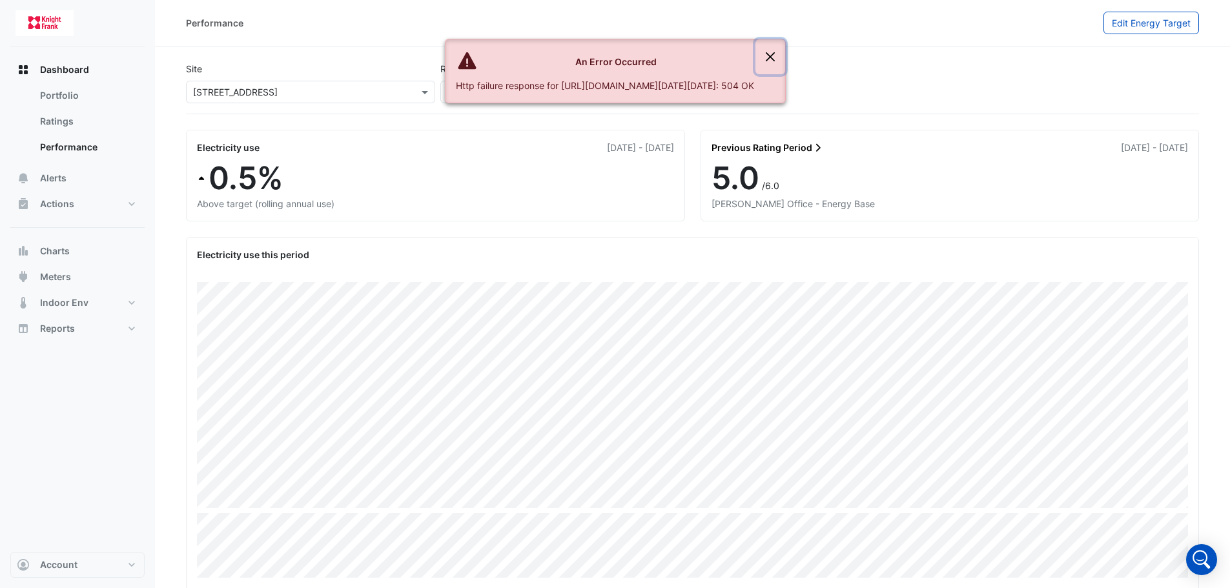
click at [785, 54] on button "Close" at bounding box center [771, 56] width 30 height 35
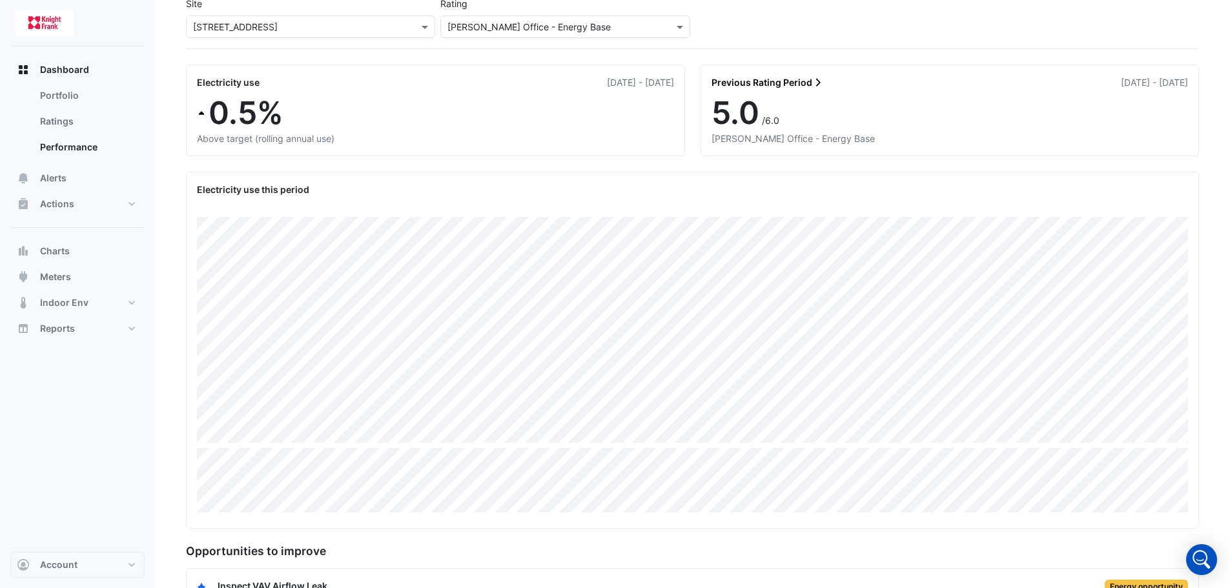
scroll to position [65, 0]
